Goal: Communication & Community: Share content

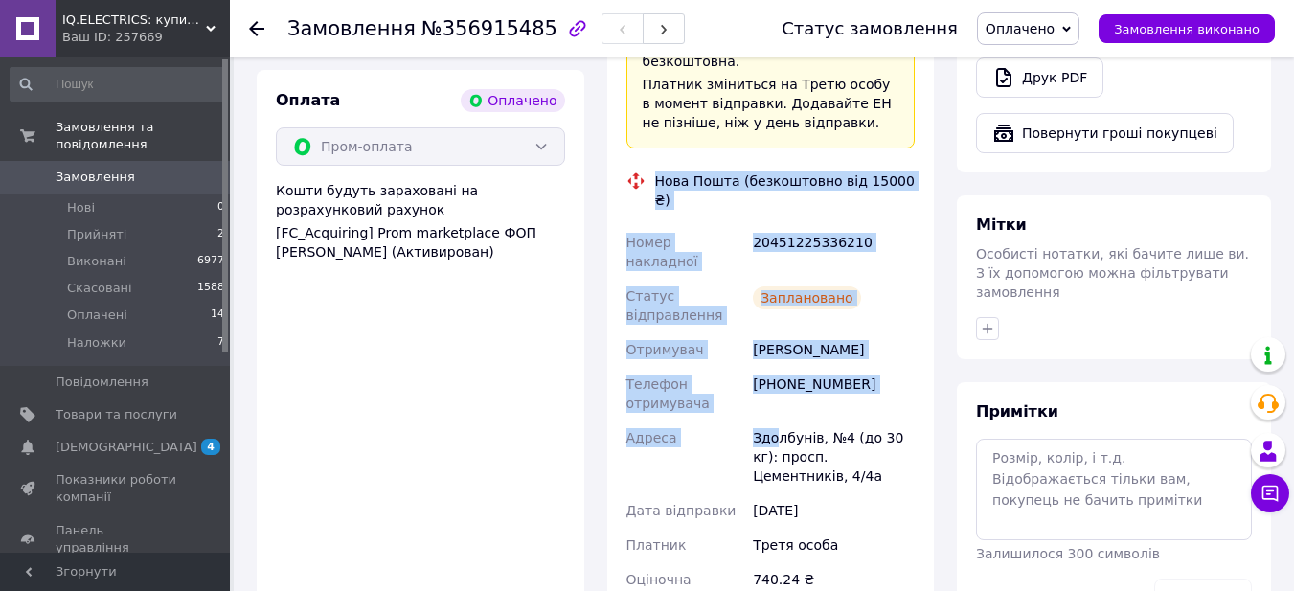
scroll to position [1054, 0]
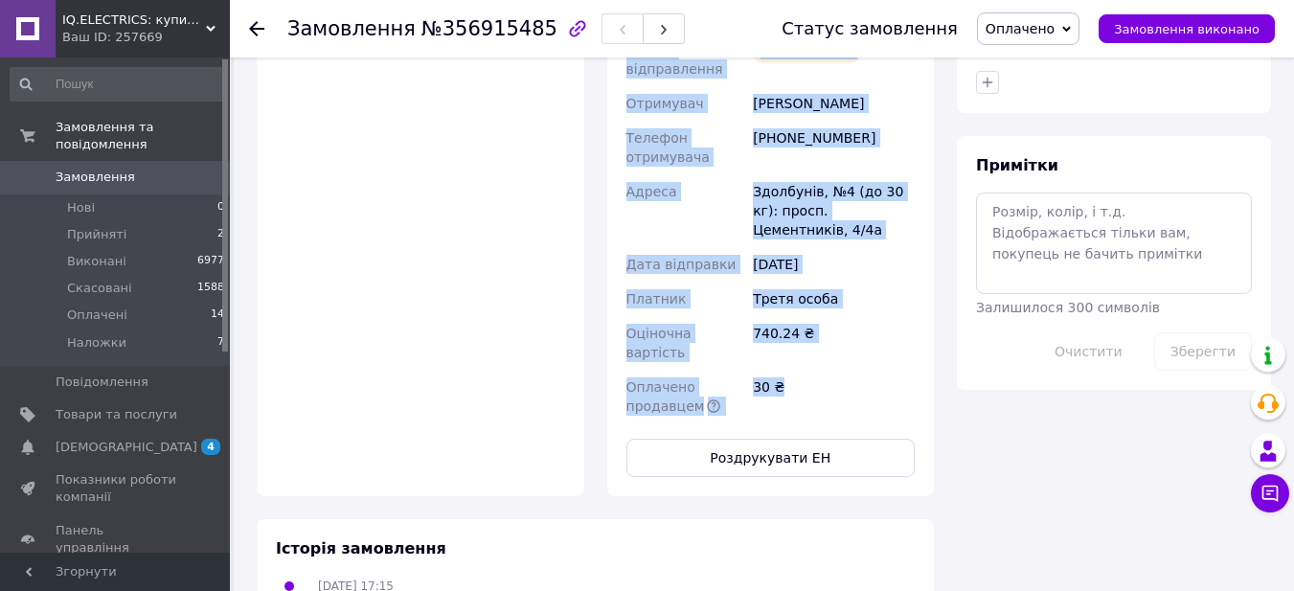
drag, startPoint x: 655, startPoint y: 220, endPoint x: 817, endPoint y: 229, distance: 162.1
click at [817, 229] on div "Доставка Редагувати «Дешева доставка»   для продавця [GEOGRAPHIC_DATA] на Prom.…" at bounding box center [771, 22] width 289 height 909
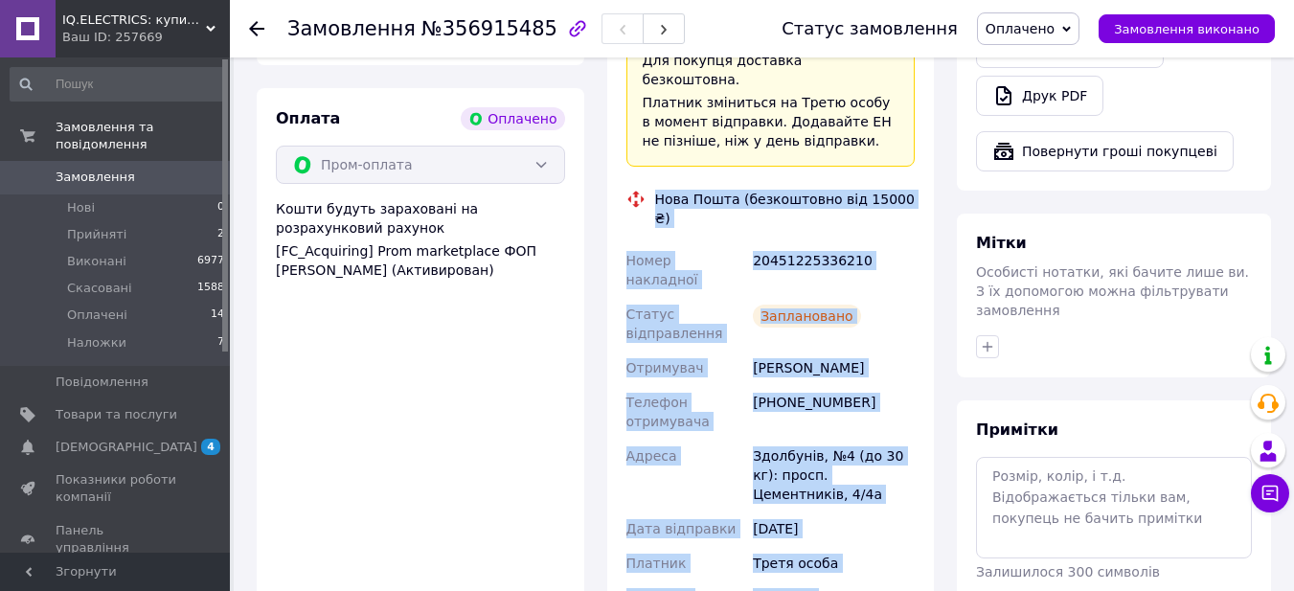
scroll to position [766, 0]
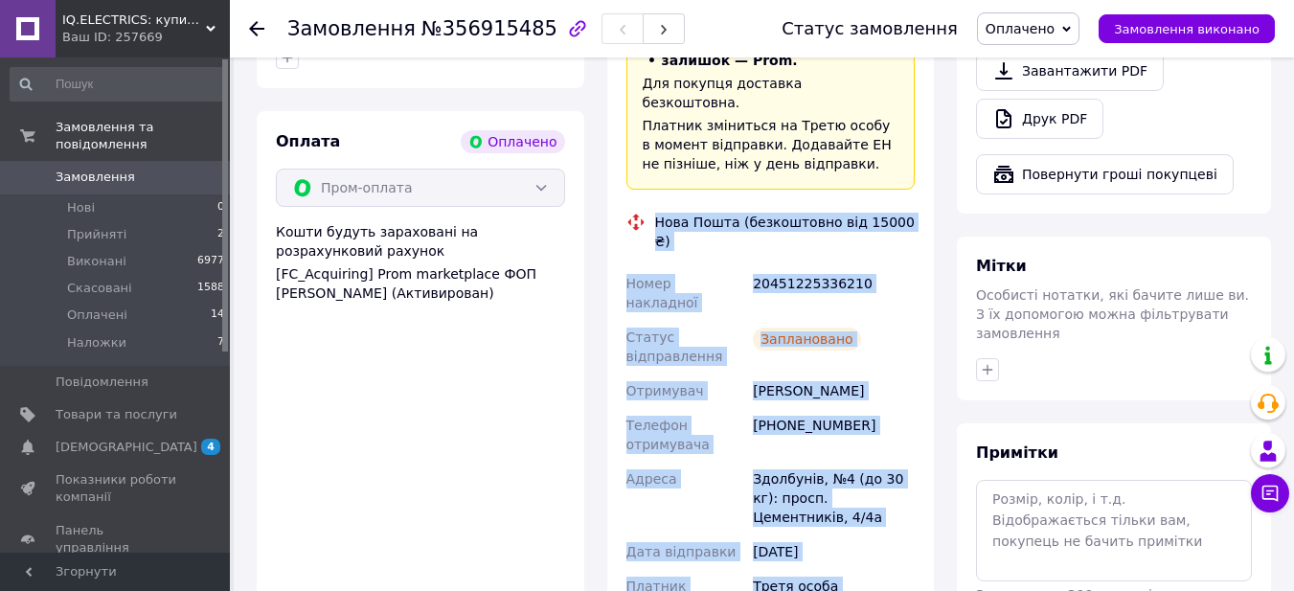
copy div "Нова Пошта (безкоштовно від 15000 ₴) Номер накладної 20451225336210 Статус відп…"
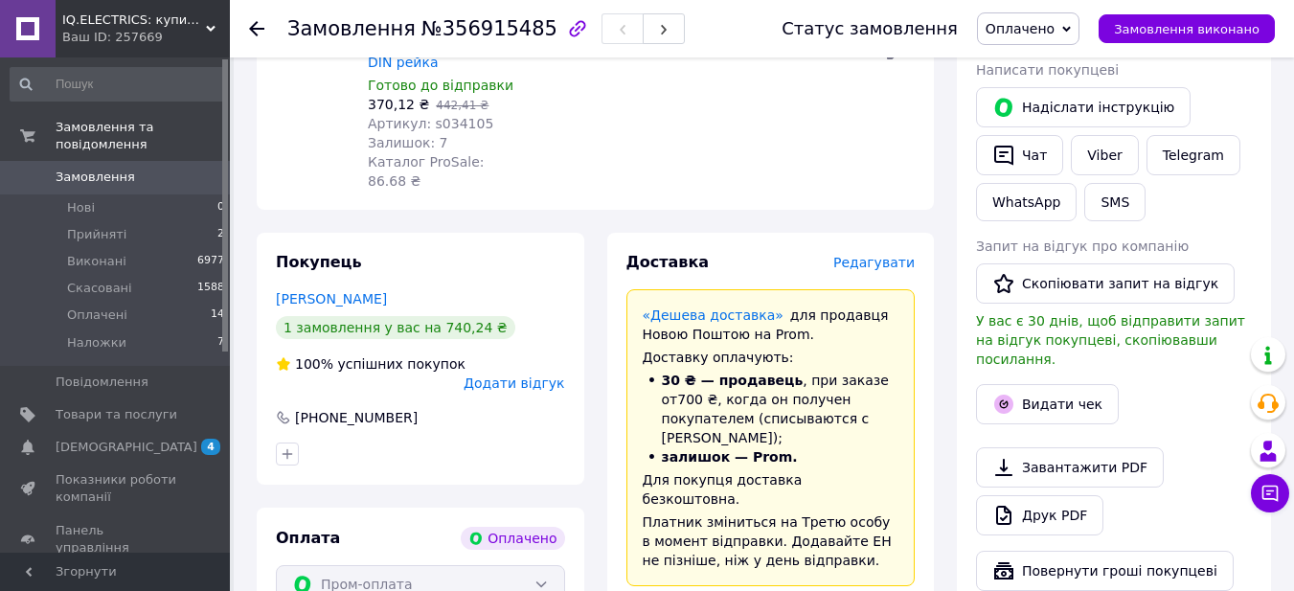
scroll to position [287, 0]
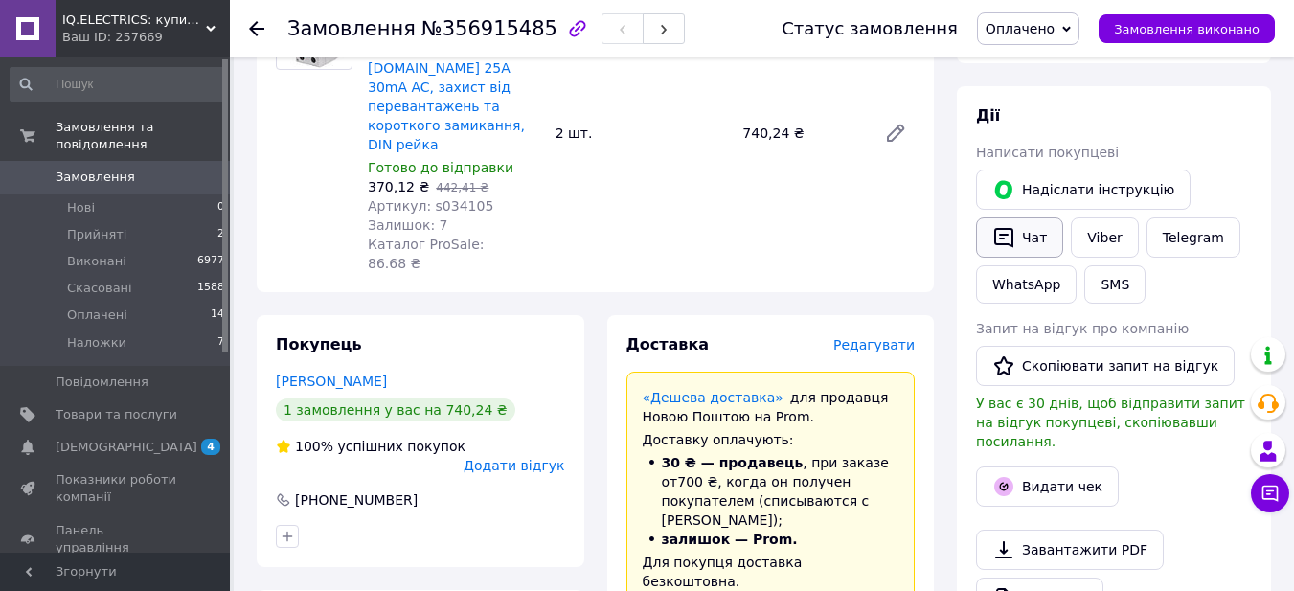
click at [1033, 252] on button "Чат" at bounding box center [1019, 237] width 87 height 40
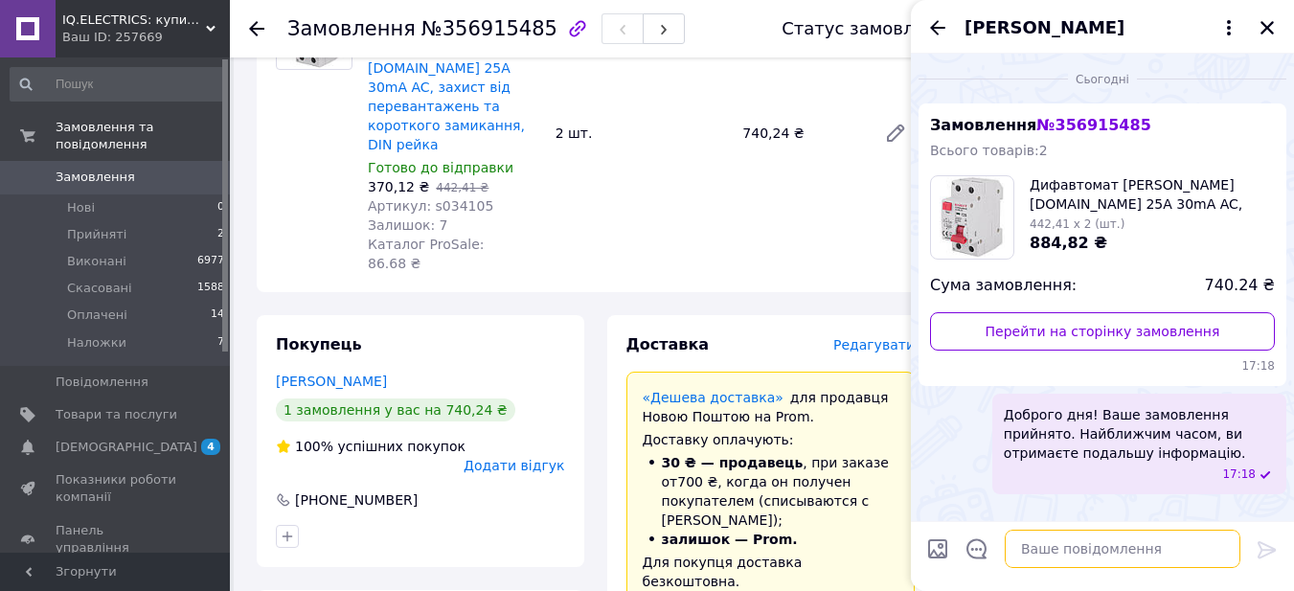
click at [1051, 543] on textarea at bounding box center [1123, 549] width 236 height 38
paste textarea "Нова Пошта (безкоштовно від 15000 ₴) Номер накладної 20451225336210 Статус відп…"
type textarea "Нова Пошта (безкоштовно від 15000 ₴) Номер накладної 20451225336210 Статус відп…"
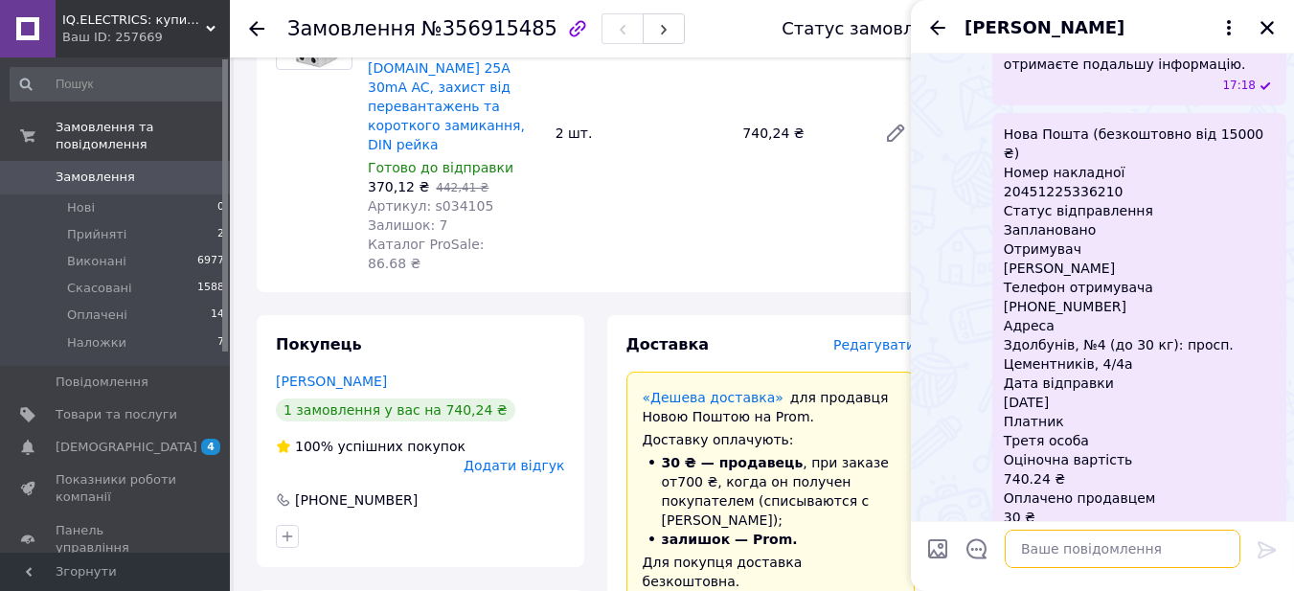
scroll to position [415, 0]
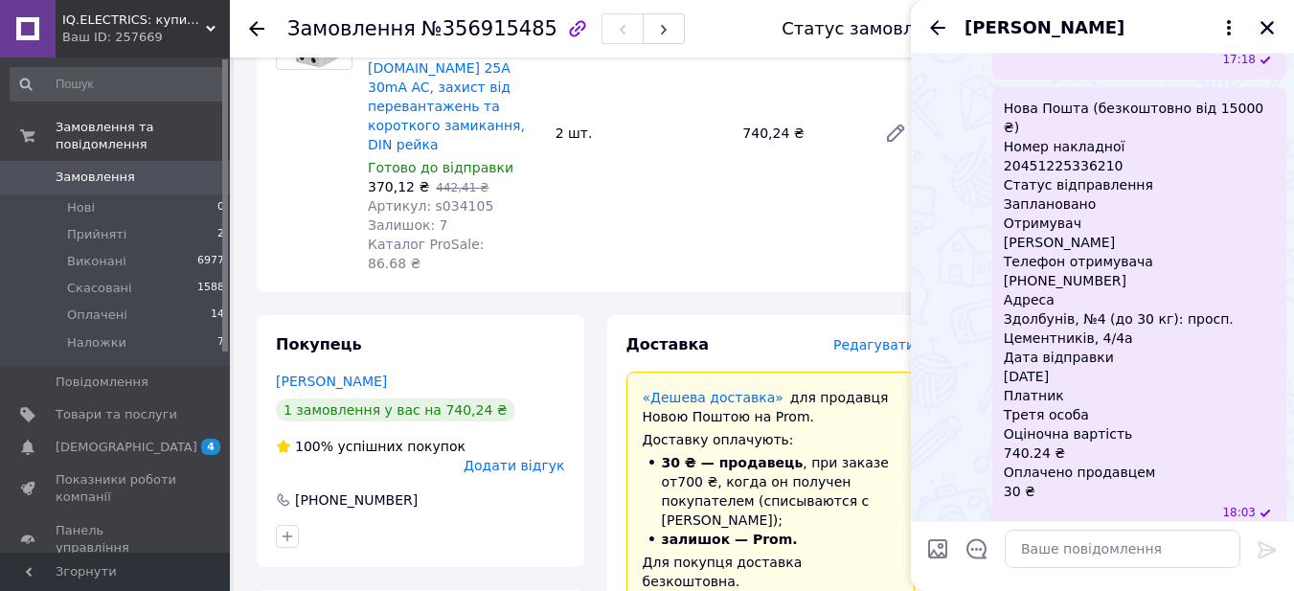
click at [1262, 34] on icon "Закрити" at bounding box center [1267, 27] width 17 height 17
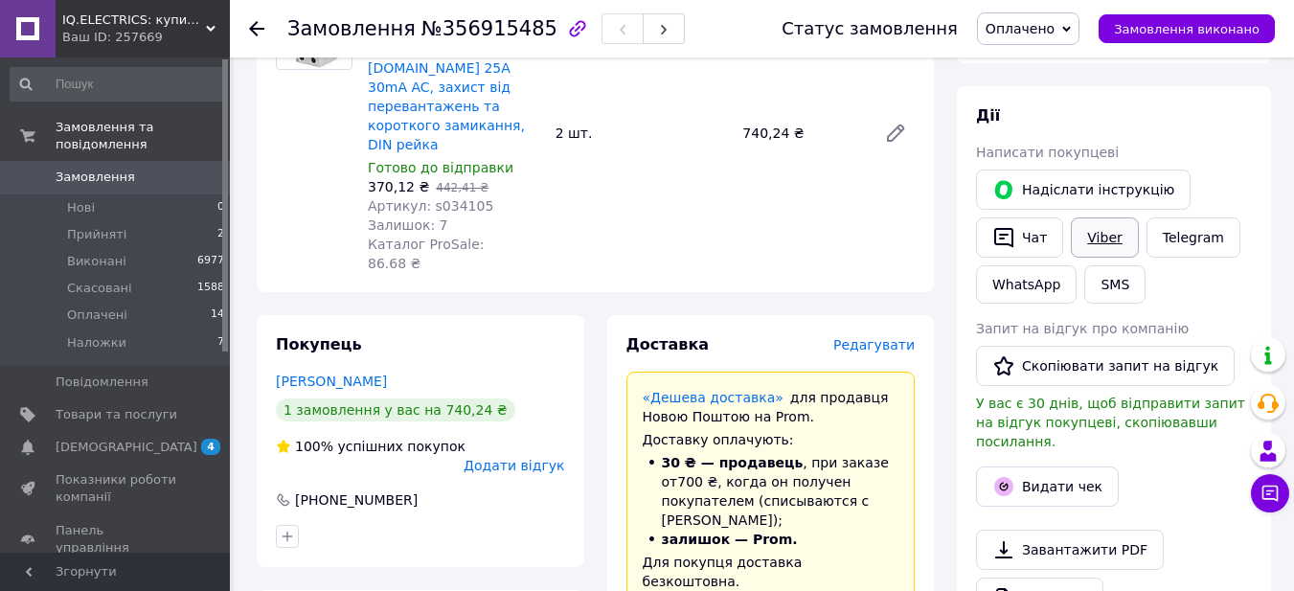
click at [1112, 238] on link "Viber" at bounding box center [1104, 237] width 67 height 40
drag, startPoint x: 429, startPoint y: 34, endPoint x: 522, endPoint y: 26, distance: 93.3
click at [522, 26] on span "№356915485" at bounding box center [490, 28] width 136 height 23
copy span "356915485"
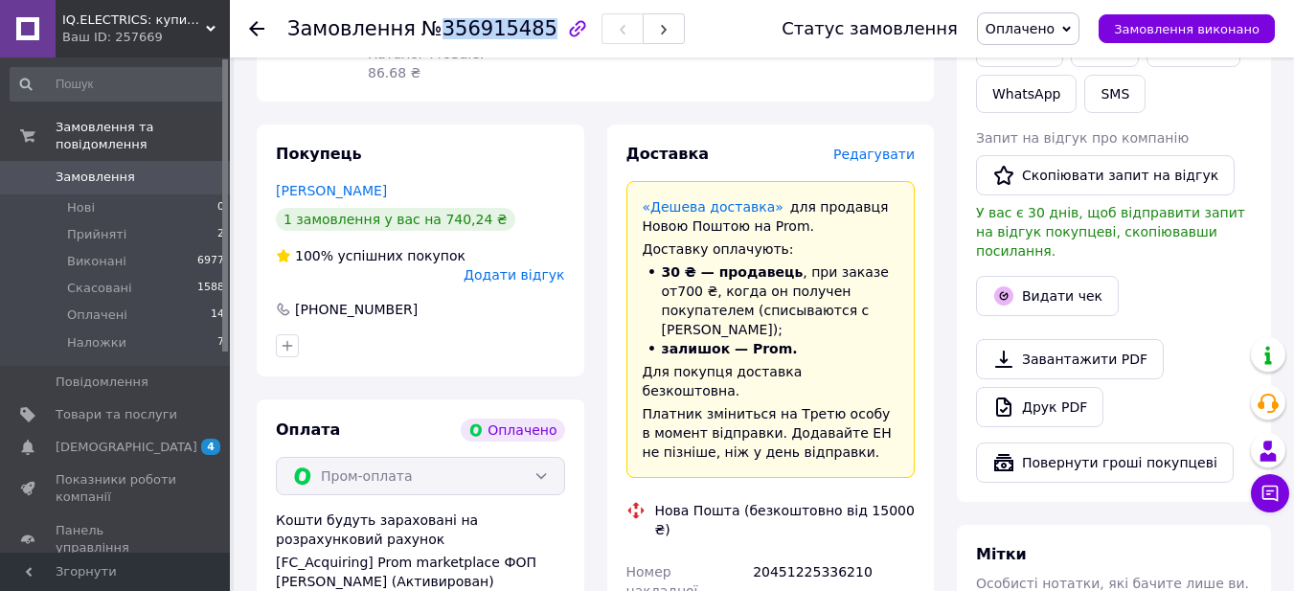
scroll to position [479, 0]
